Goal: Check status: Check status

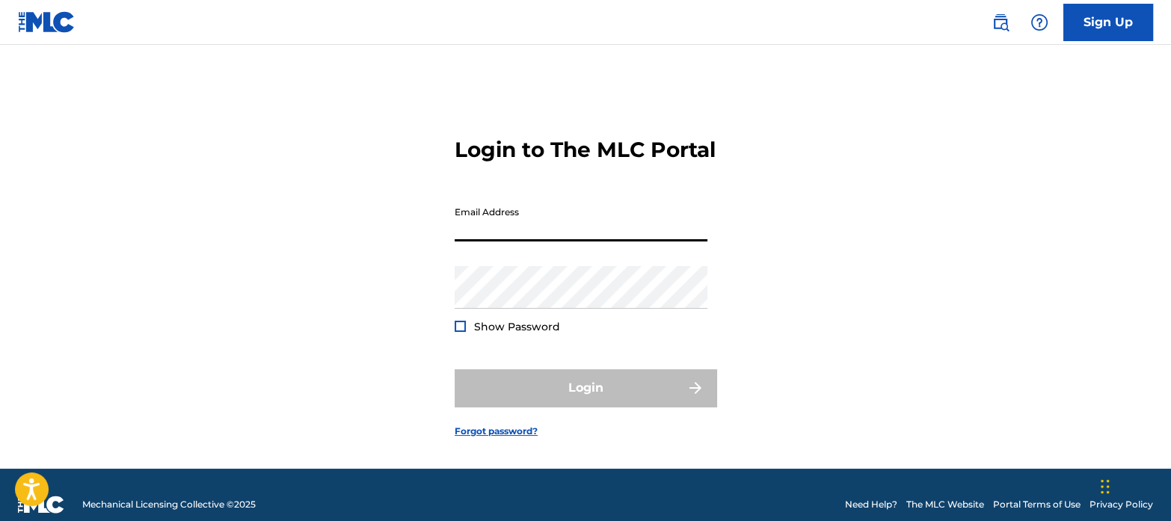
click at [518, 241] on input "Email Address" at bounding box center [581, 220] width 253 height 43
type input "[EMAIL_ADDRESS][DOMAIN_NAME]"
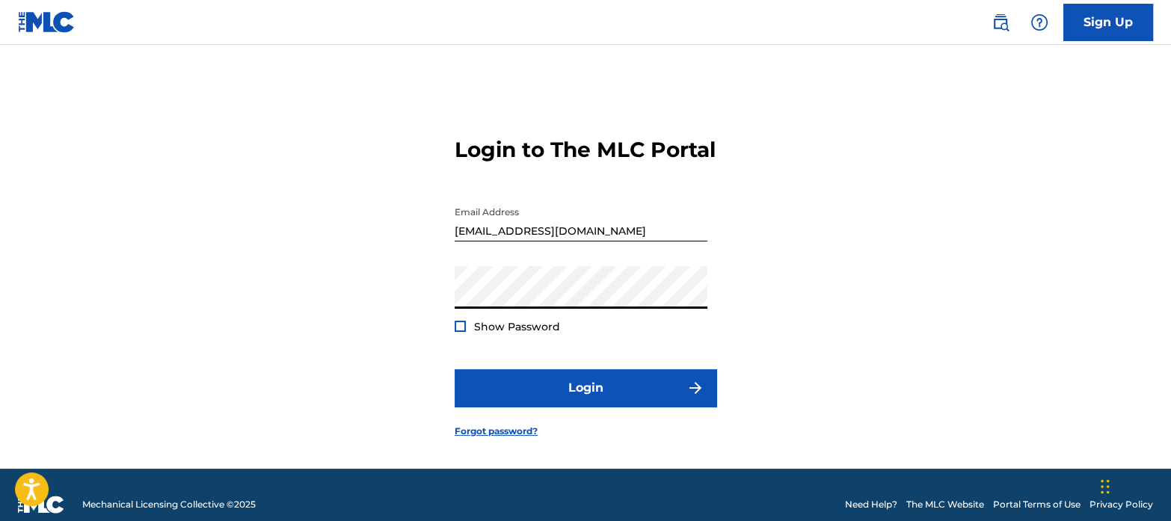
click at [455, 369] on button "Login" at bounding box center [586, 387] width 262 height 37
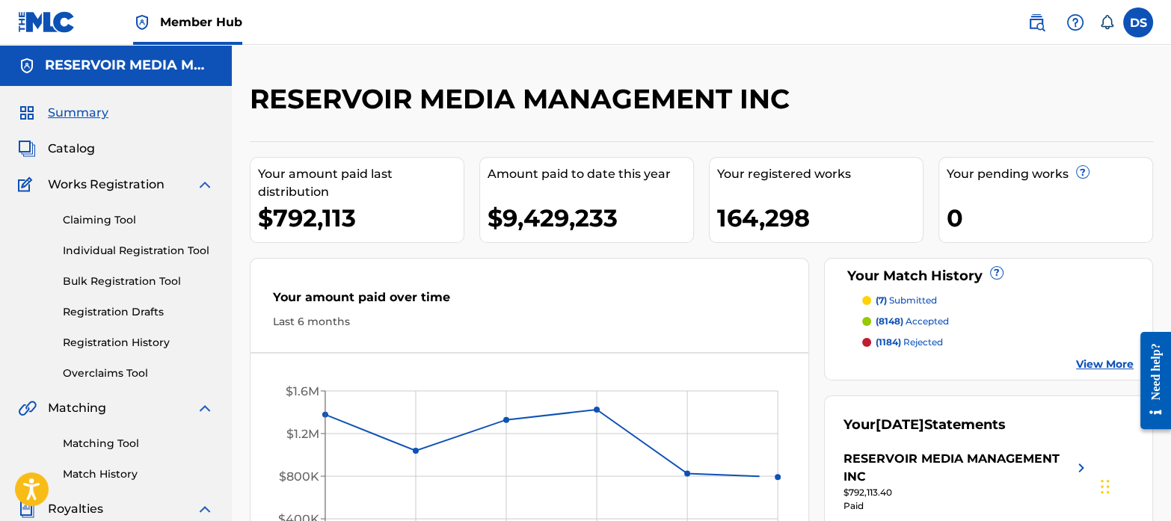
scroll to position [129, 0]
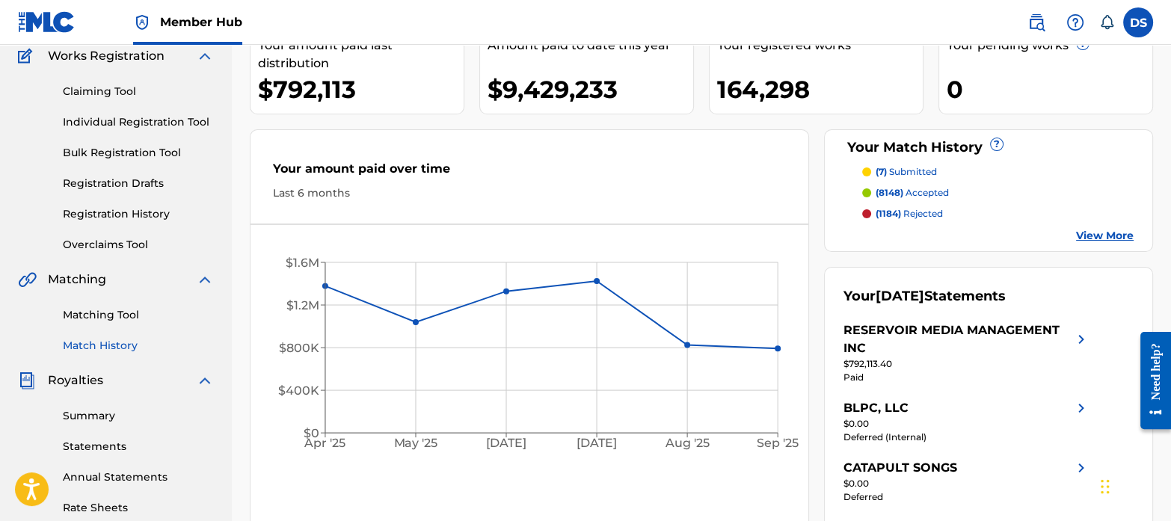
click at [122, 342] on link "Match History" at bounding box center [138, 346] width 151 height 16
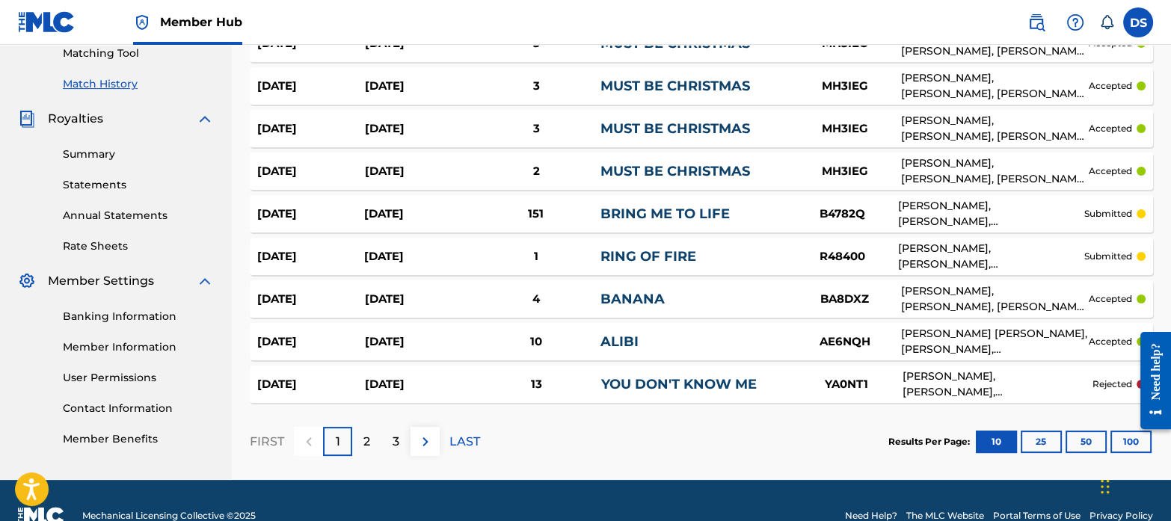
scroll to position [392, 0]
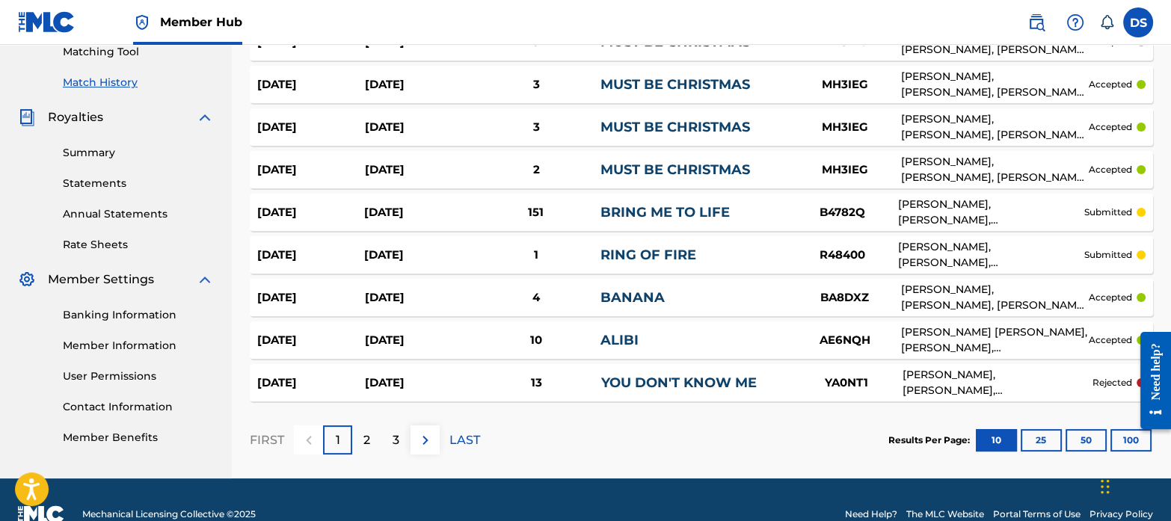
click at [933, 203] on div "[PERSON_NAME], [PERSON_NAME], [PERSON_NAME]" at bounding box center [991, 212] width 186 height 31
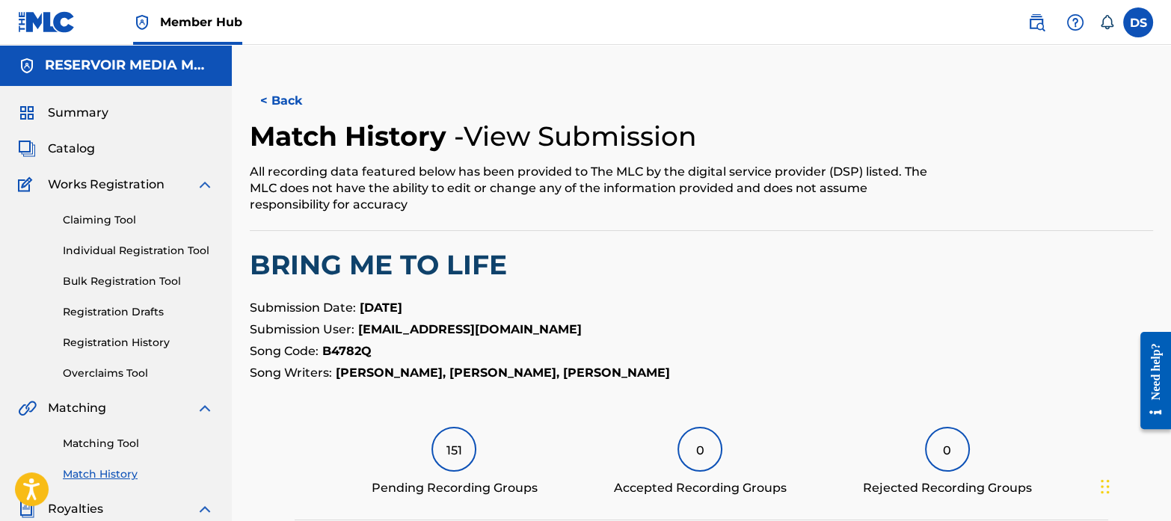
scroll to position [392, 0]
